Goal: Navigation & Orientation: Understand site structure

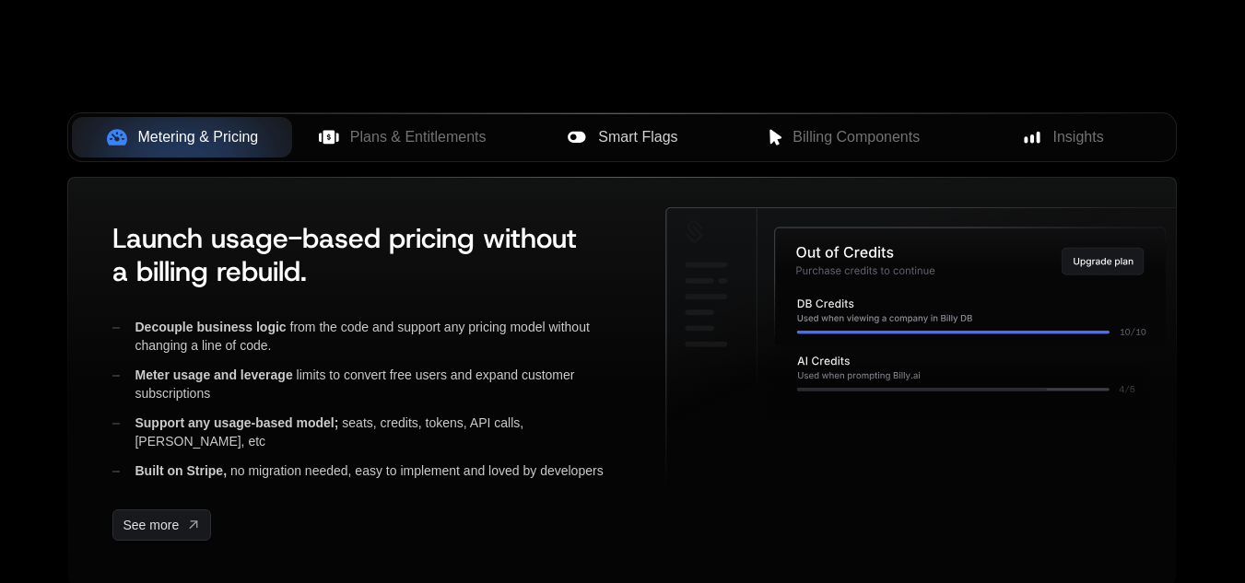
scroll to position [737, 0]
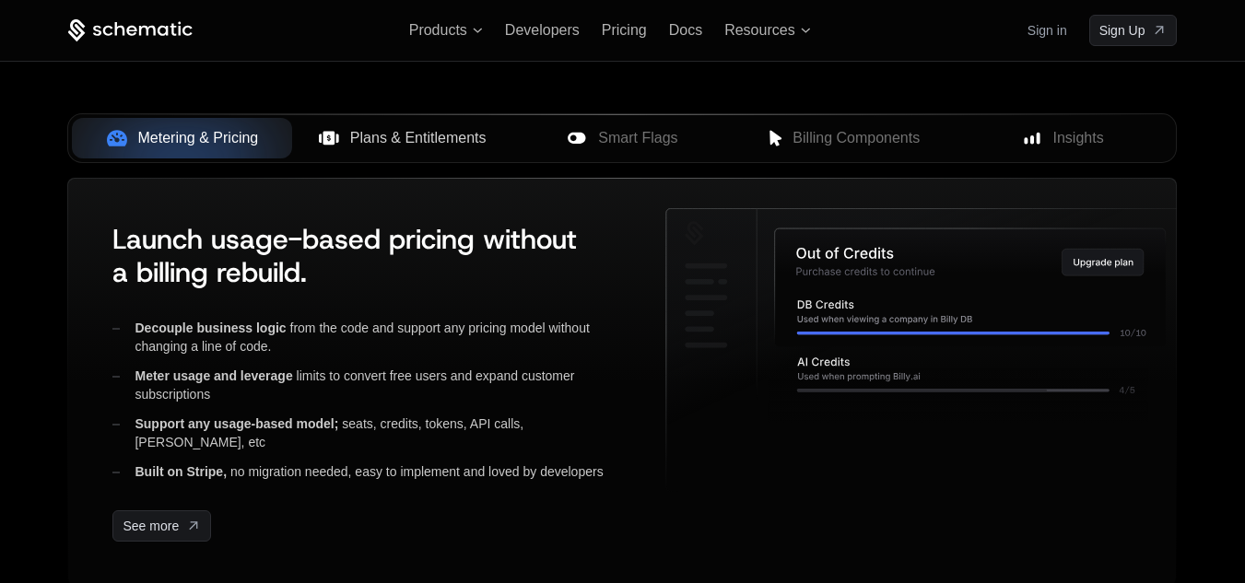
click at [380, 134] on span "Plans & Entitlements" at bounding box center [418, 138] width 136 height 22
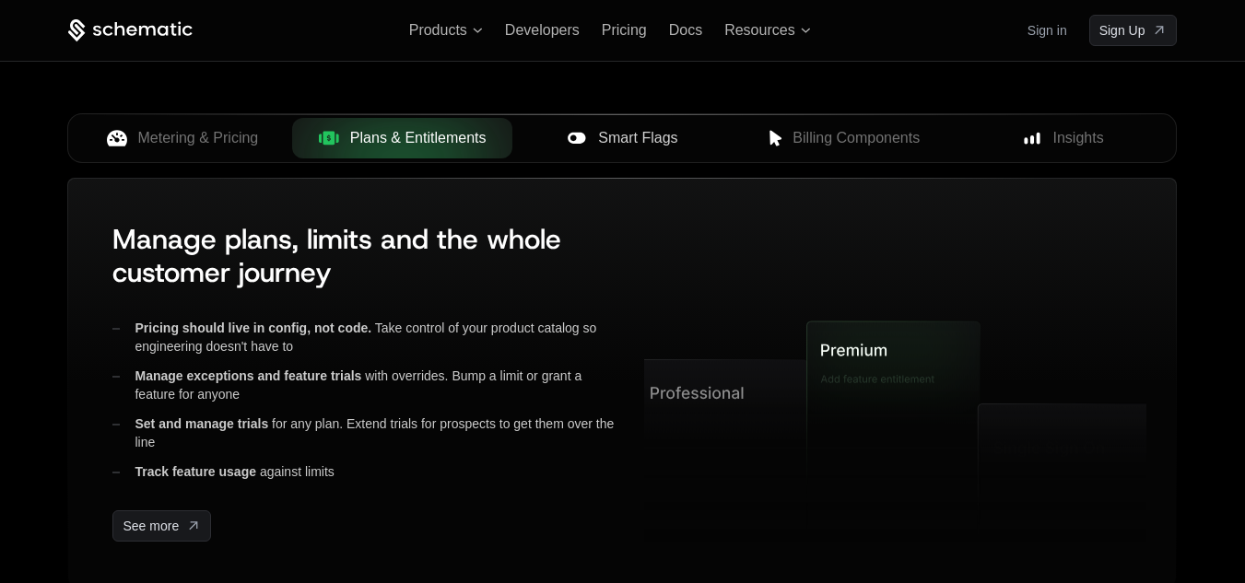
click at [641, 145] on span "Smart Flags" at bounding box center [637, 138] width 79 height 22
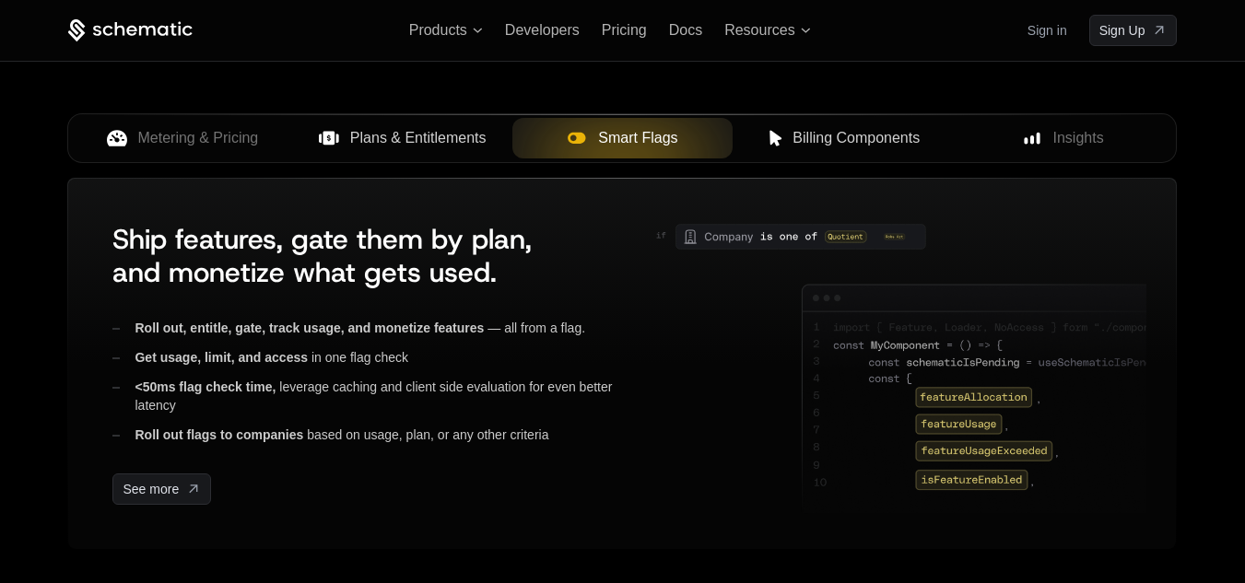
click at [839, 140] on span "Billing Components" at bounding box center [855, 138] width 127 height 22
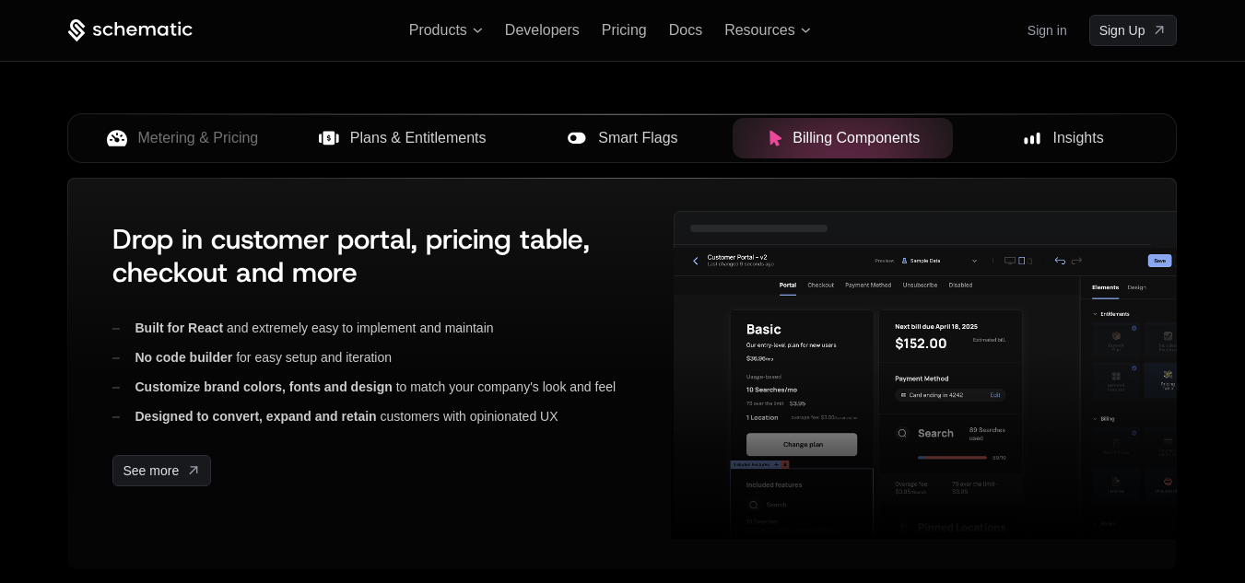
click at [1015, 143] on div "Insights" at bounding box center [1063, 138] width 191 height 22
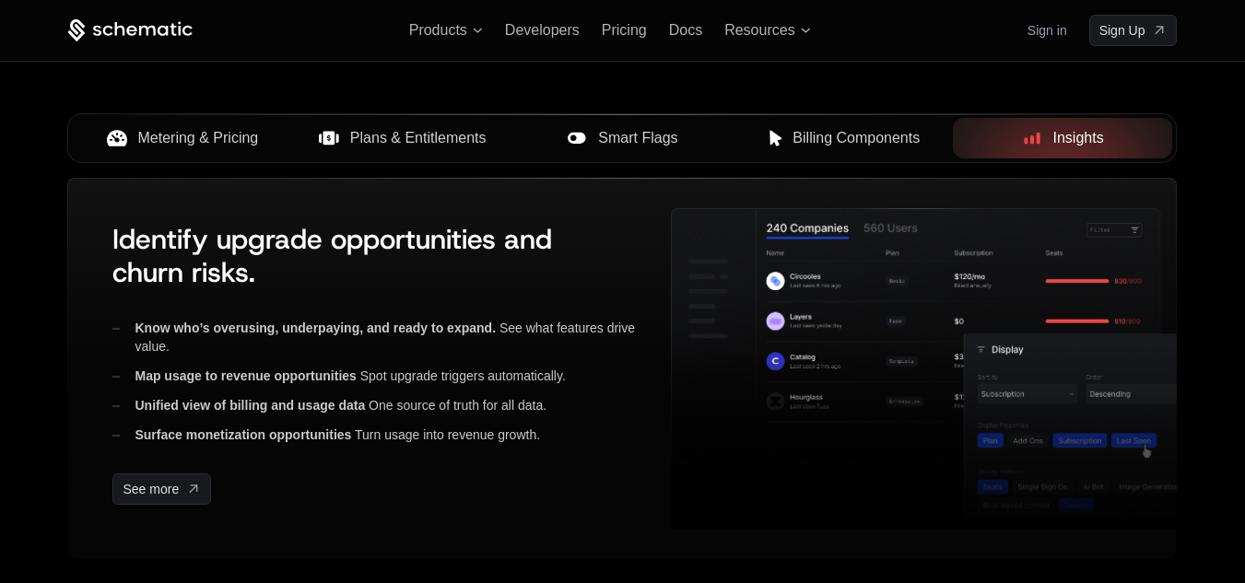
click at [173, 152] on button "Metering & Pricing" at bounding box center [182, 138] width 220 height 41
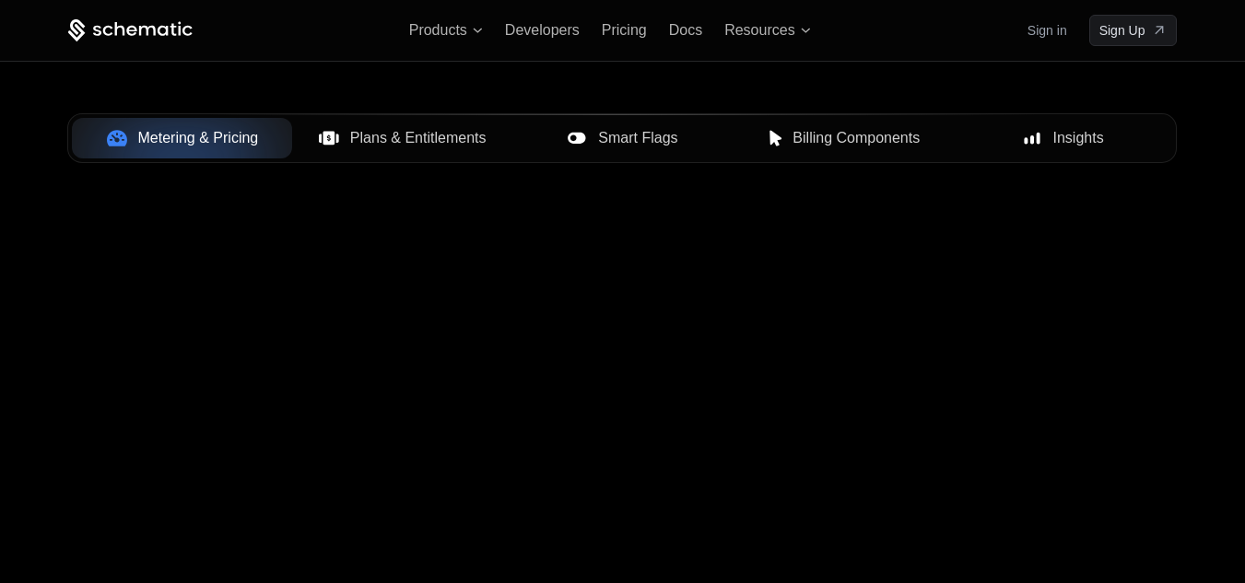
click at [352, 136] on span "Plans & Entitlements" at bounding box center [418, 138] width 136 height 22
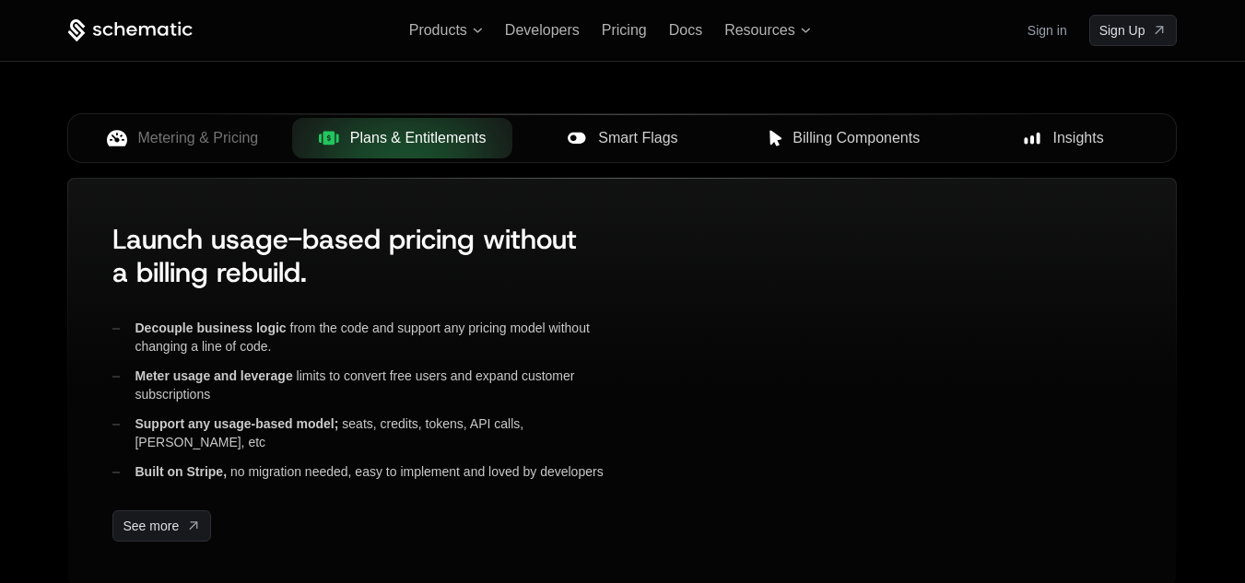
click at [581, 141] on icon at bounding box center [577, 138] width 18 height 11
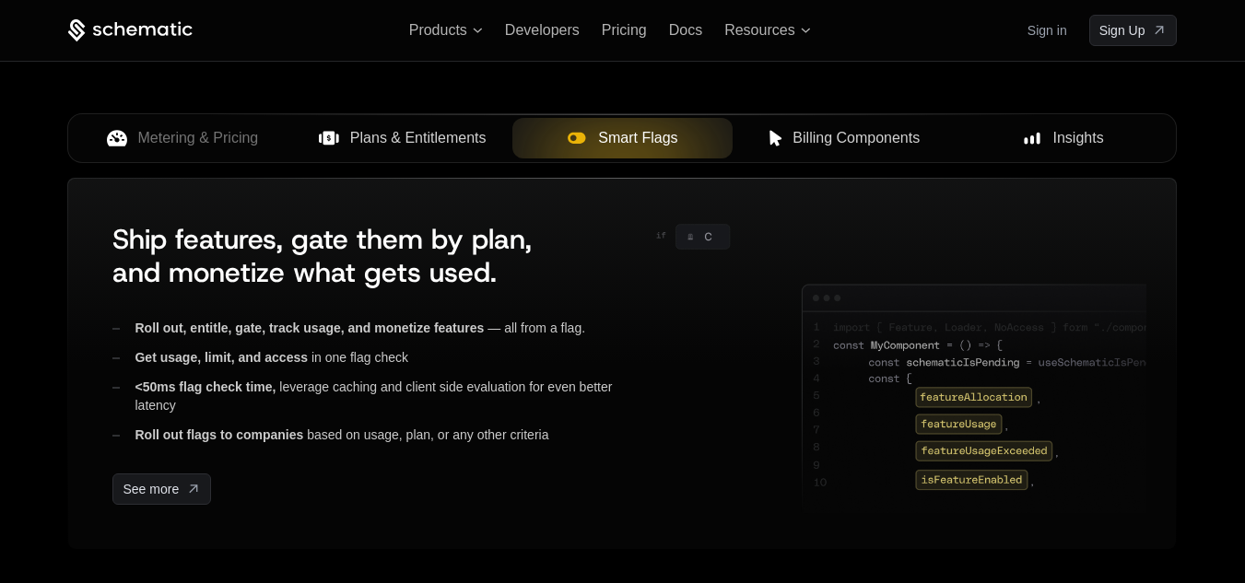
click at [809, 146] on span "Billing Components" at bounding box center [855, 138] width 127 height 22
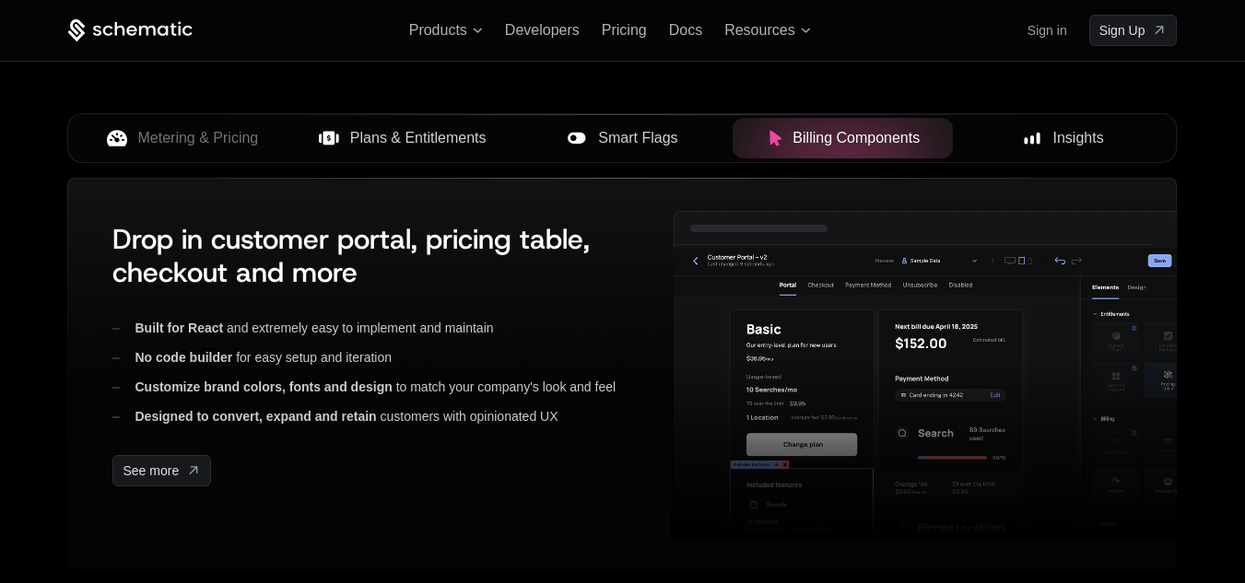
click at [1034, 136] on icon at bounding box center [1032, 138] width 17 height 17
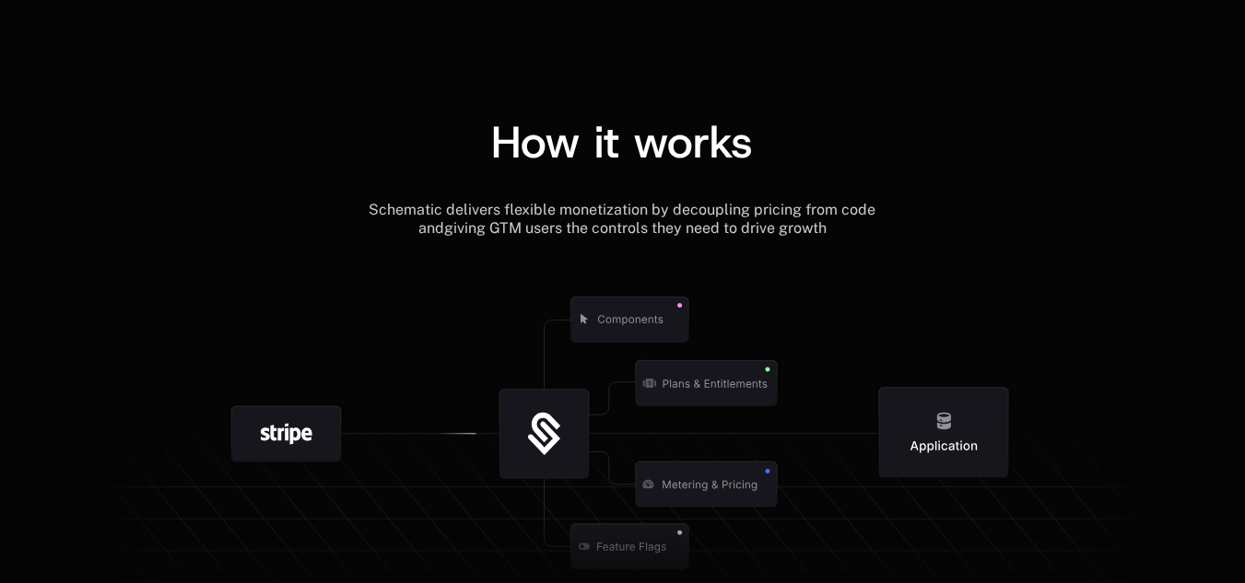
scroll to position [2119, 0]
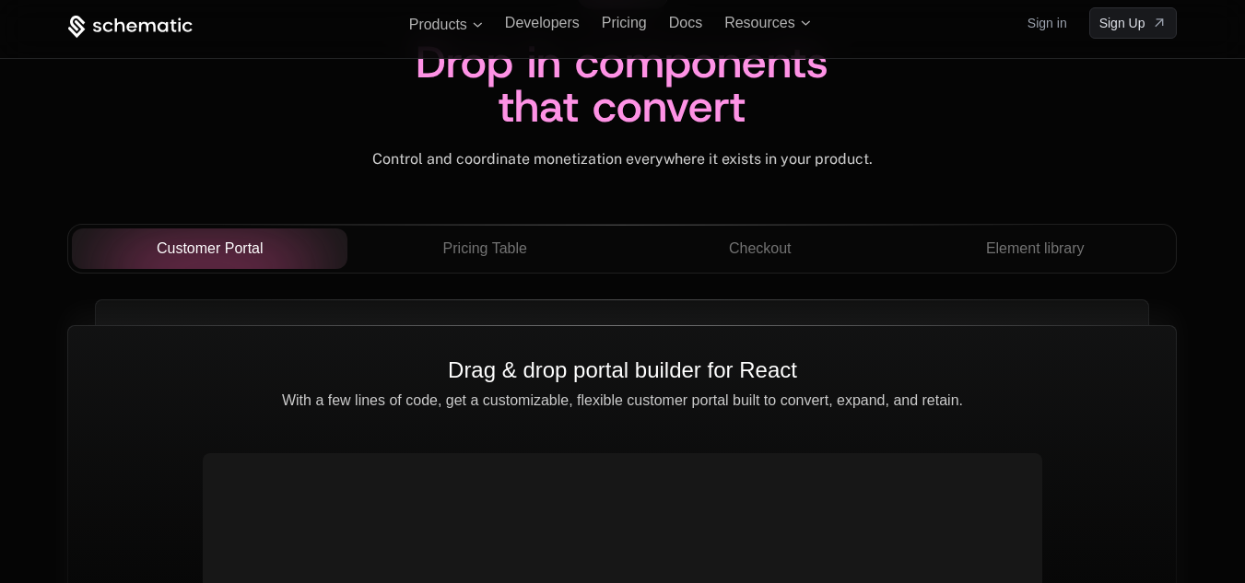
scroll to position [6450, 0]
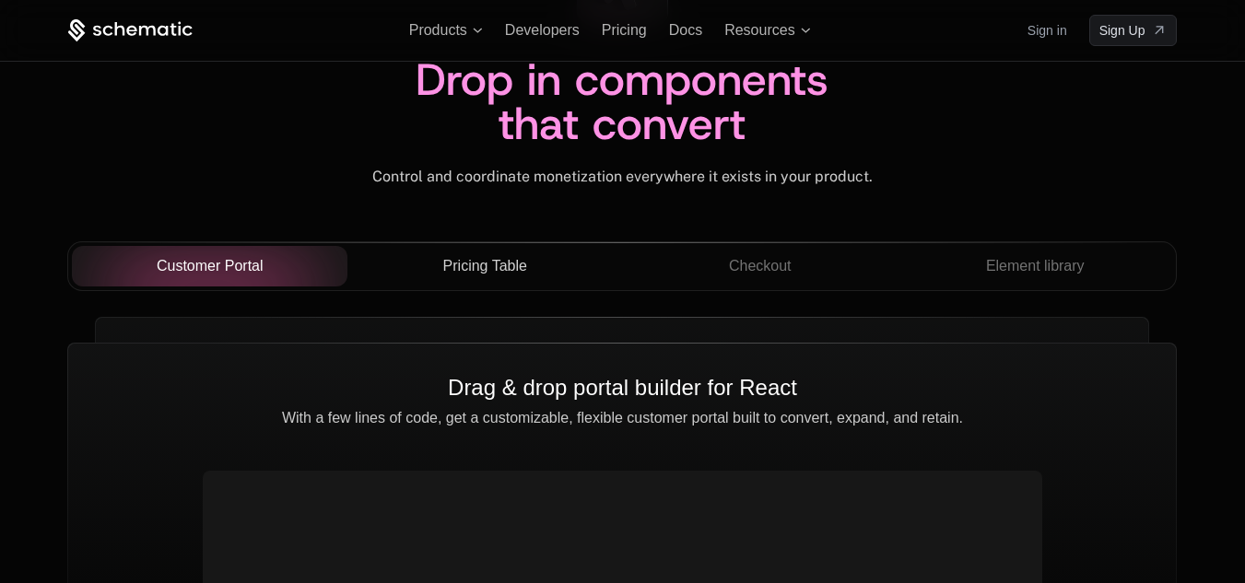
click at [483, 272] on span "Pricing Table" at bounding box center [485, 266] width 84 height 22
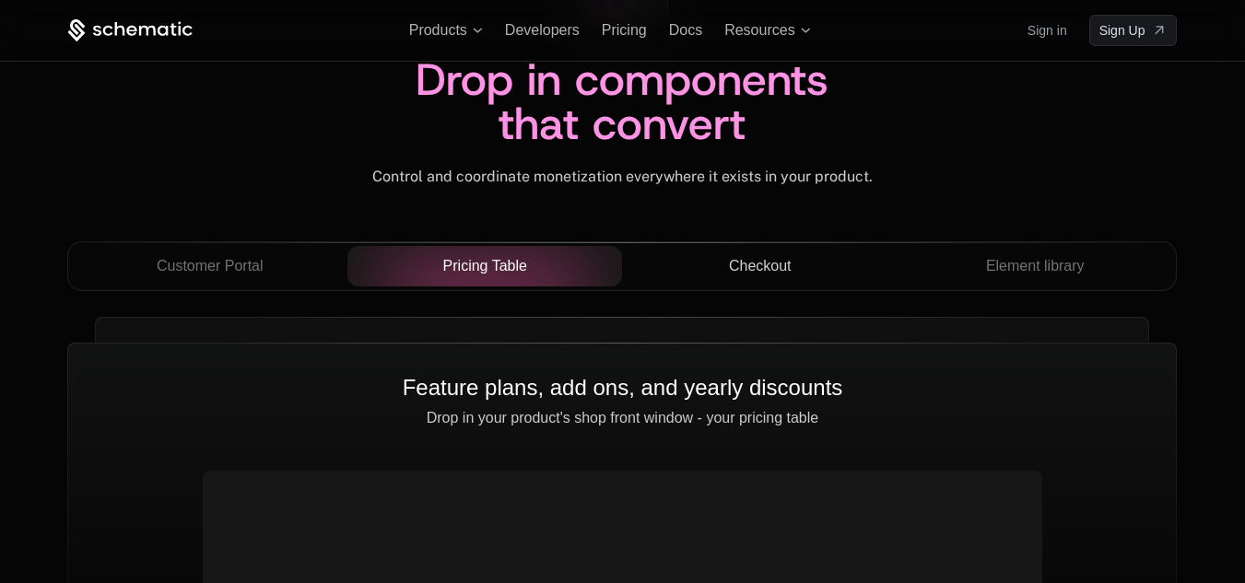
click at [789, 269] on span "Checkout" at bounding box center [760, 266] width 63 height 22
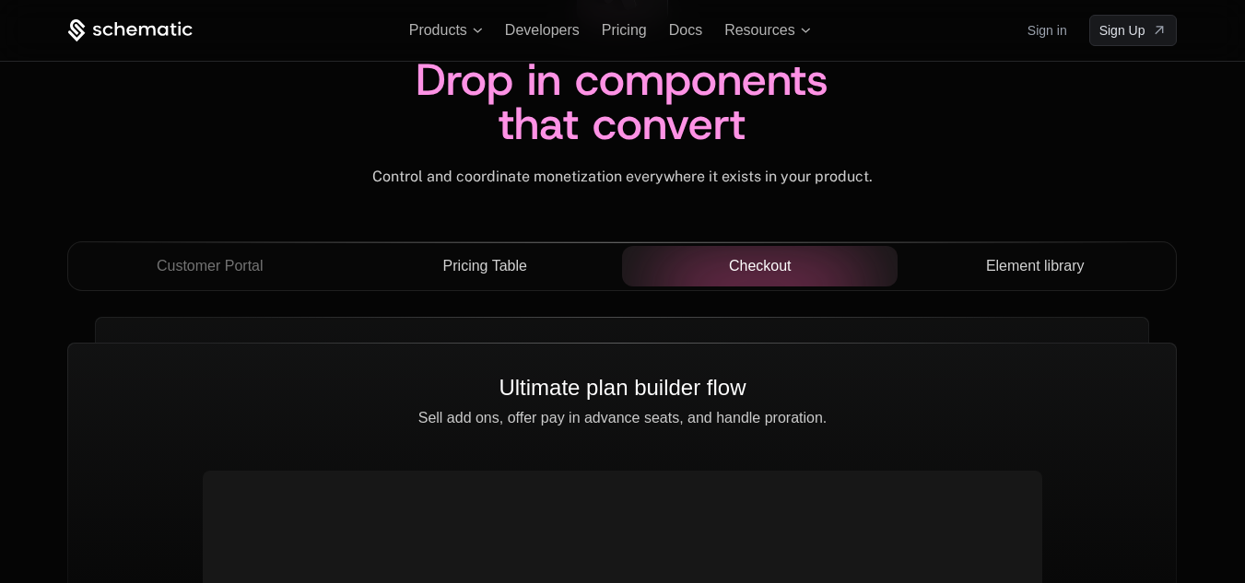
click at [1036, 276] on span "Element library" at bounding box center [1035, 266] width 99 height 22
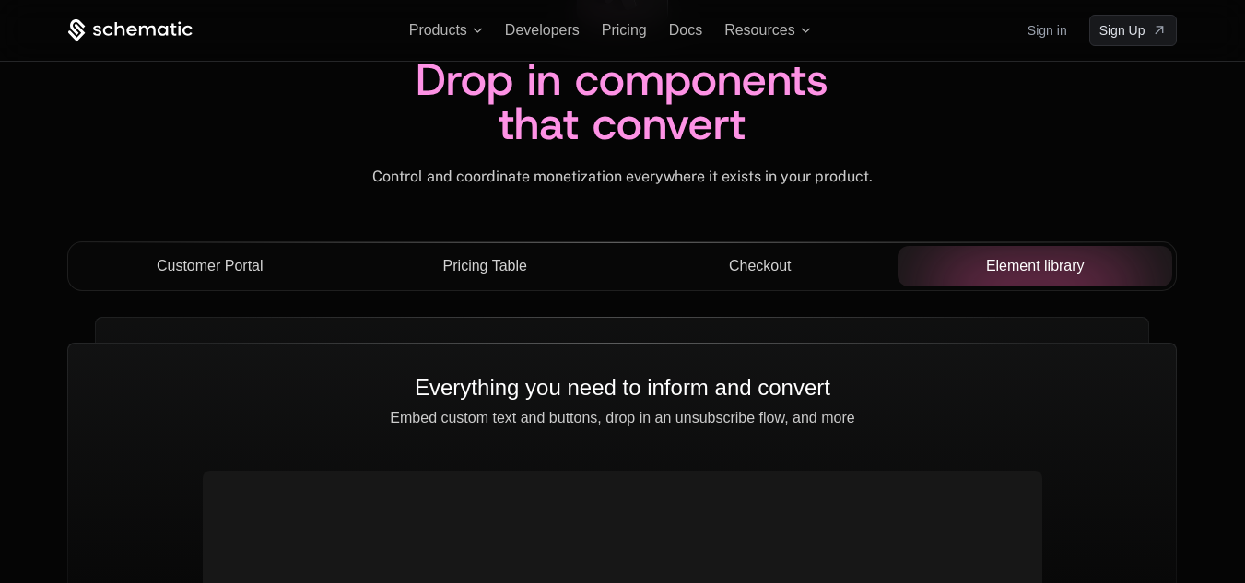
click at [176, 272] on span "Customer Portal" at bounding box center [210, 266] width 107 height 22
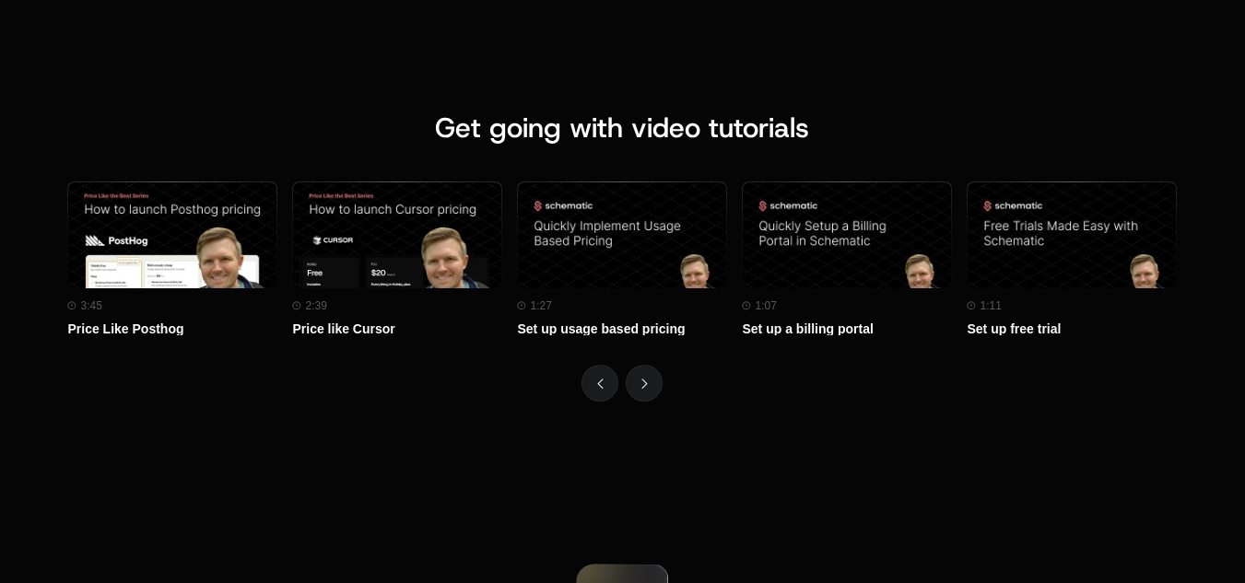
scroll to position [8201, 0]
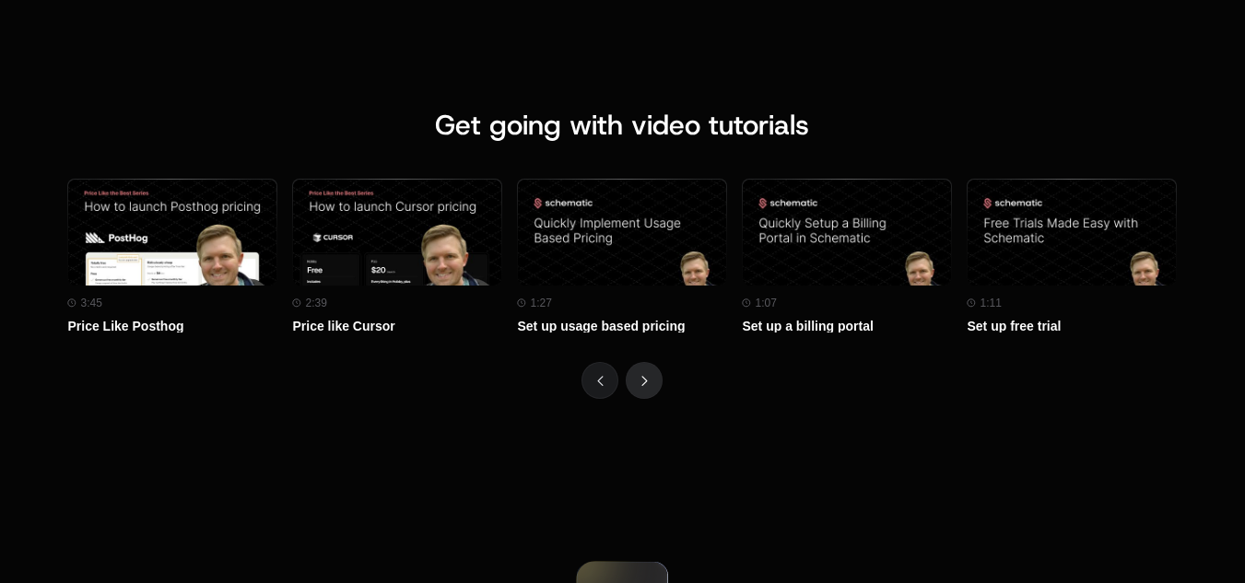
click at [660, 385] on button "Next" at bounding box center [644, 380] width 37 height 37
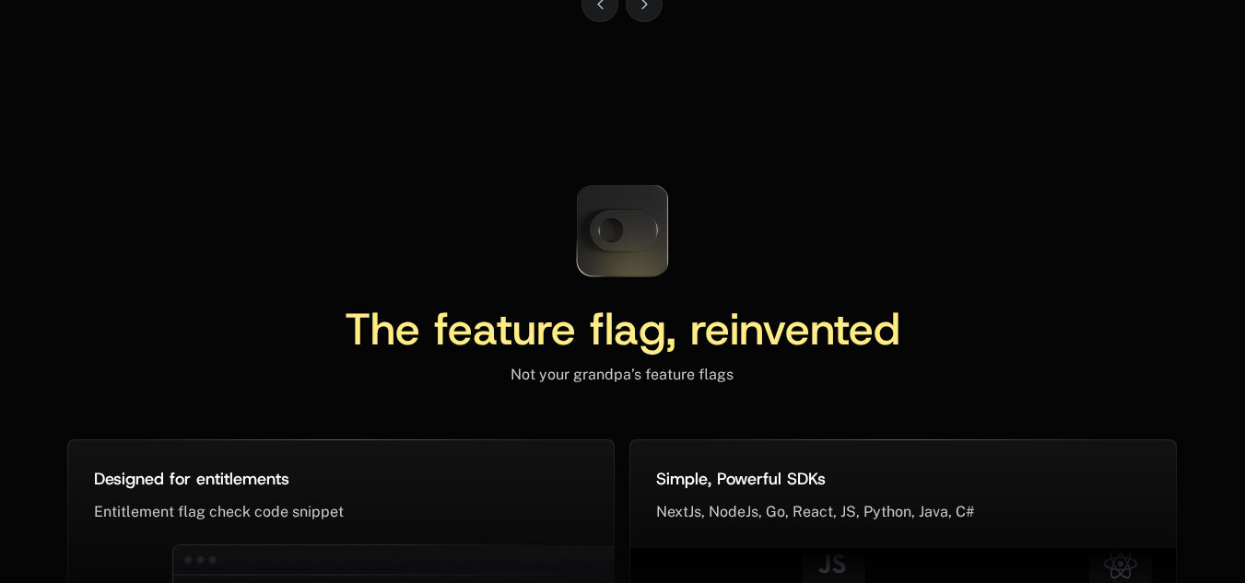
scroll to position [8492, 0]
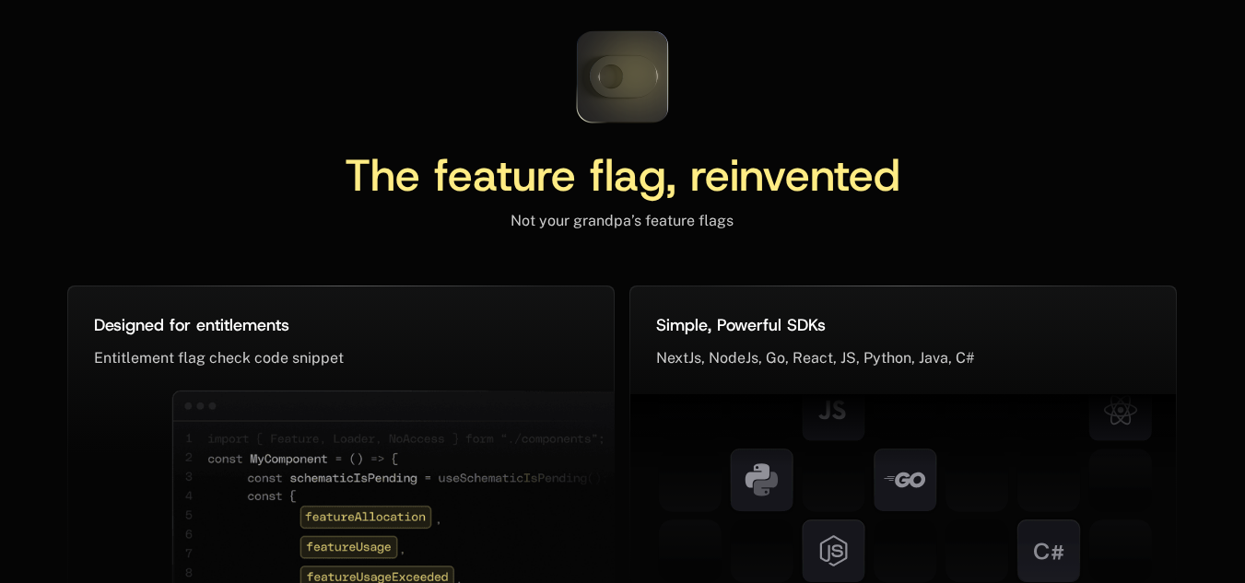
click at [615, 88] on icon at bounding box center [623, 76] width 68 height 41
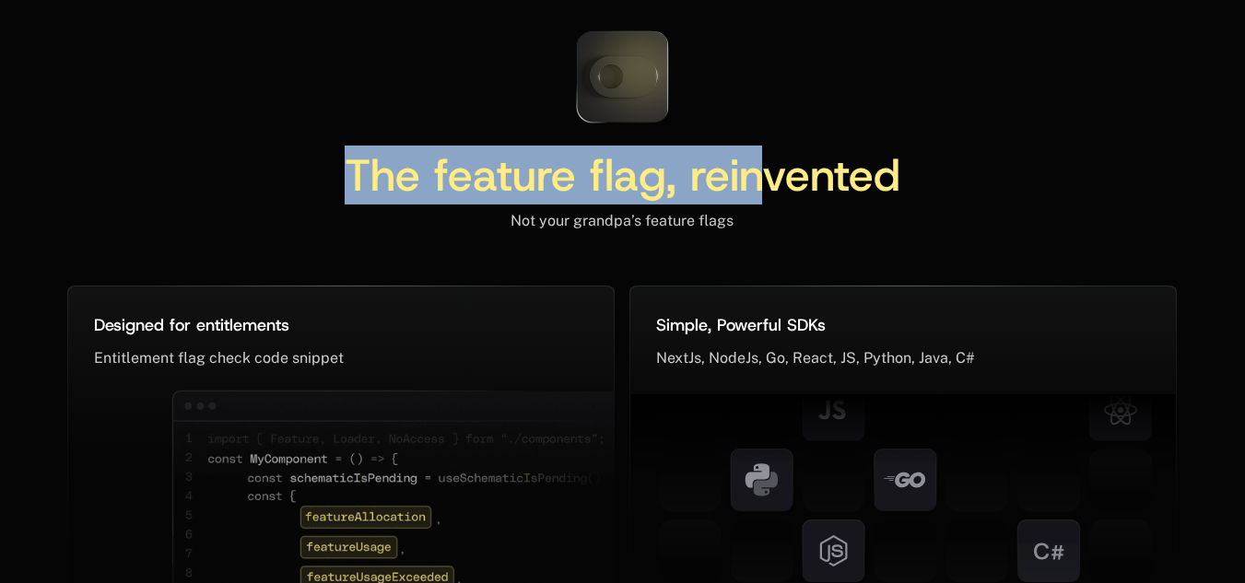
drag, startPoint x: 603, startPoint y: 70, endPoint x: 769, endPoint y: 96, distance: 168.8
click at [769, 96] on div "The feature flag, reinvented Not your grandpa’s feature flags" at bounding box center [621, 123] width 1109 height 215
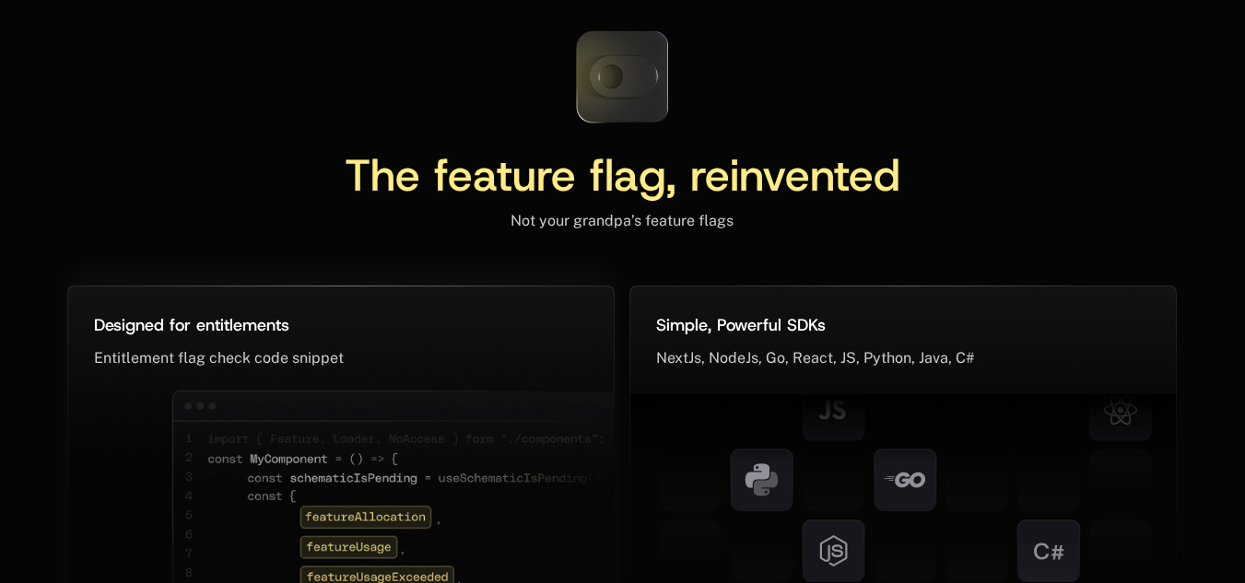
click at [99, 292] on div "Designed for entitlements ﻿ Entitlement flag check code snippet ﻿" at bounding box center [341, 338] width 546 height 103
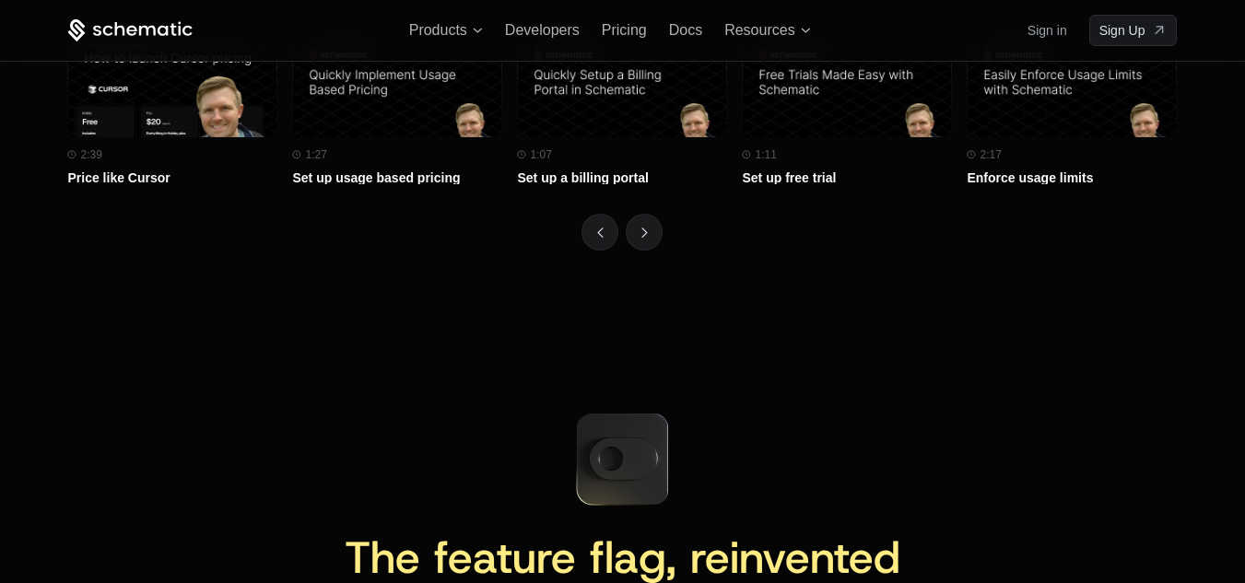
scroll to position [8236, 0]
